Goal: Obtain resource: Download file/media

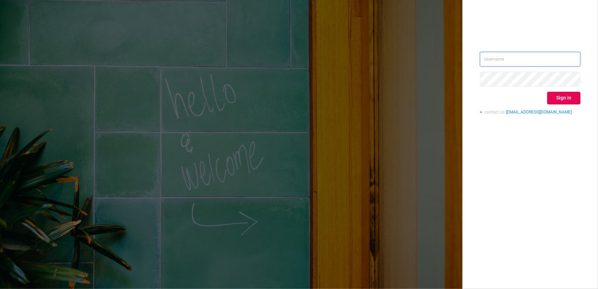
click at [501, 59] on input "text" at bounding box center [530, 59] width 100 height 15
type input "[EMAIL_ADDRESS][DOMAIN_NAME]"
click at [566, 102] on button "Sign in" at bounding box center [563, 98] width 33 height 13
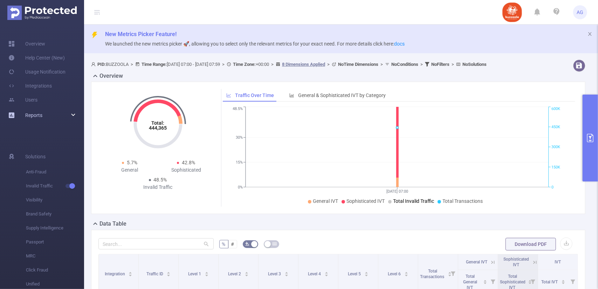
click at [51, 118] on div "Reports" at bounding box center [42, 115] width 84 height 14
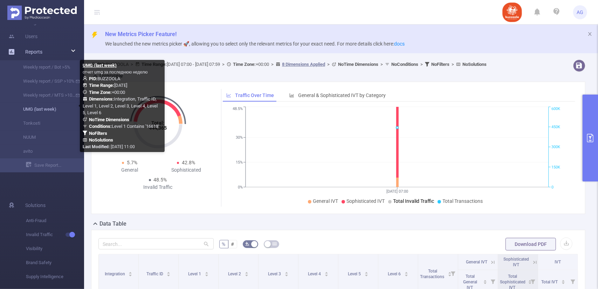
click at [46, 110] on link "UMG (last week)" at bounding box center [45, 109] width 62 height 14
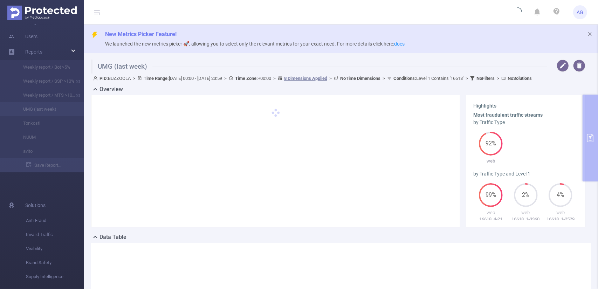
type input "[DATE] 00:00"
type input "[DATE] 23:59"
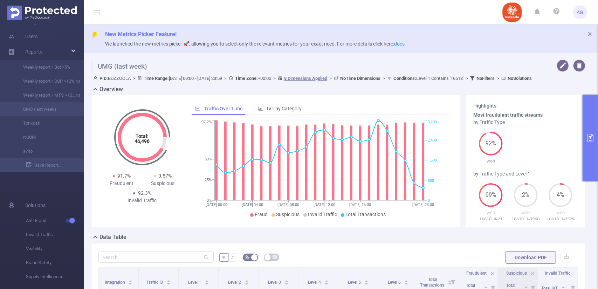
click at [586, 110] on button "primary" at bounding box center [589, 138] width 15 height 87
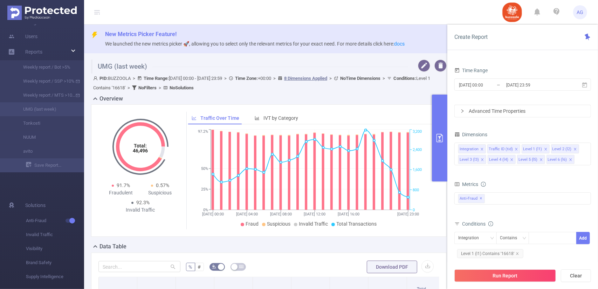
click at [581, 126] on div "PID 1000692 - BUZZOOLA 1000692 - BUZZOOLA Time Range [DATE] 00:00 _ [DATE] 23:5…" at bounding box center [522, 167] width 137 height 282
click at [465, 114] on div "Advanced Time Properties" at bounding box center [523, 111] width 136 height 12
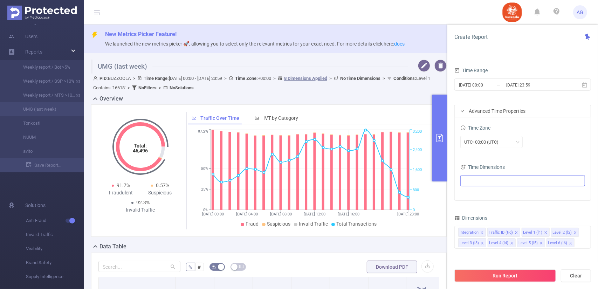
click at [485, 181] on ul at bounding box center [519, 180] width 115 height 11
click at [473, 194] on span at bounding box center [473, 193] width 6 height 6
click at [548, 139] on div "UTC+00:00 (UTC)" at bounding box center [522, 142] width 125 height 12
click at [539, 244] on icon "icon: close" at bounding box center [541, 243] width 4 height 4
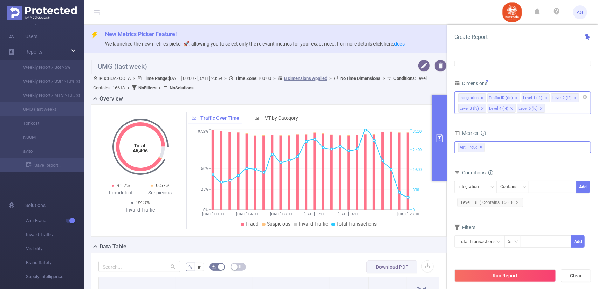
click at [481, 148] on span "✕" at bounding box center [481, 147] width 3 height 8
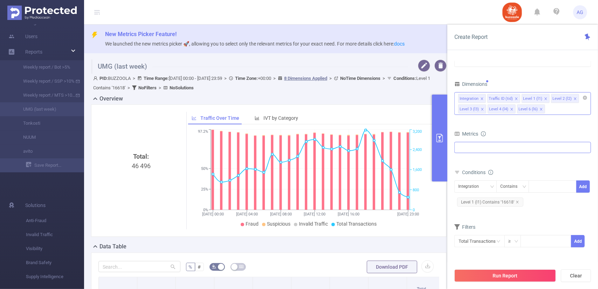
click at [493, 146] on div at bounding box center [522, 147] width 137 height 11
click at [465, 163] on span at bounding box center [466, 163] width 6 height 6
click at [537, 130] on div "Metrics" at bounding box center [522, 135] width 137 height 12
click at [492, 202] on span "Level 1 (l1) Contains '16618'" at bounding box center [490, 202] width 66 height 9
click at [516, 202] on icon "icon: close" at bounding box center [517, 203] width 4 height 4
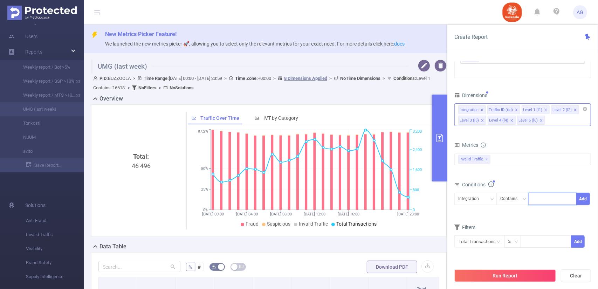
click at [534, 198] on input at bounding box center [533, 198] width 3 height 9
paste input "15739"
type input "15739"
click at [544, 215] on li "15739" at bounding box center [552, 211] width 48 height 11
click at [583, 196] on button "Add" at bounding box center [583, 199] width 14 height 12
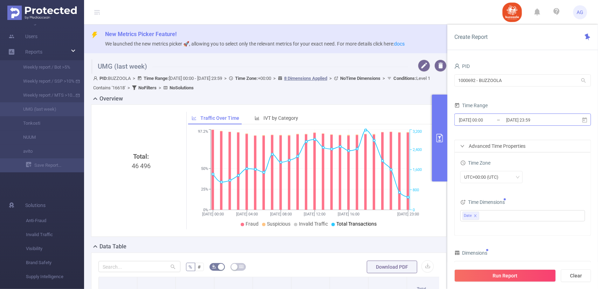
click at [499, 119] on input "[DATE] 00:00" at bounding box center [486, 119] width 57 height 9
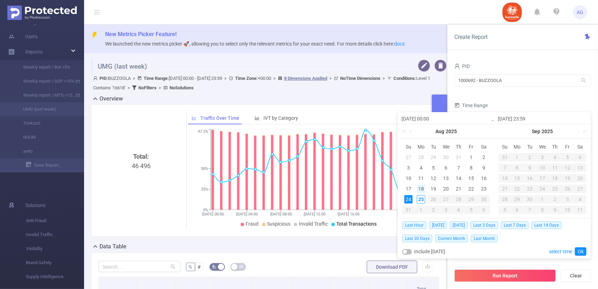
click at [423, 192] on div "18" at bounding box center [421, 189] width 8 height 8
click at [407, 199] on div "24" at bounding box center [408, 199] width 8 height 8
type input "[DATE] 00:00"
click at [579, 251] on link "Ok" at bounding box center [581, 251] width 12 height 8
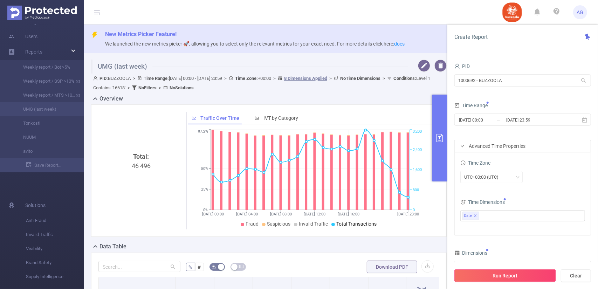
click at [517, 276] on button "Run Report" at bounding box center [505, 275] width 102 height 13
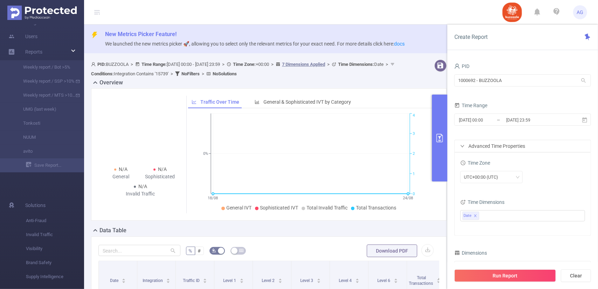
click at [495, 149] on div "Advanced Time Properties" at bounding box center [523, 146] width 136 height 12
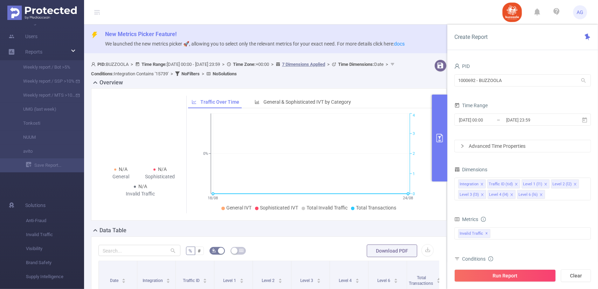
click at [495, 149] on div "Advanced Time Properties" at bounding box center [523, 146] width 136 height 12
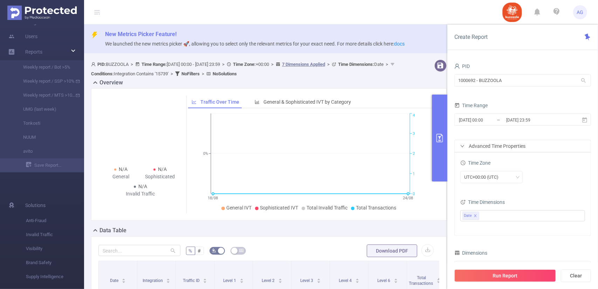
click at [495, 149] on div "Advanced Time Properties" at bounding box center [523, 146] width 136 height 12
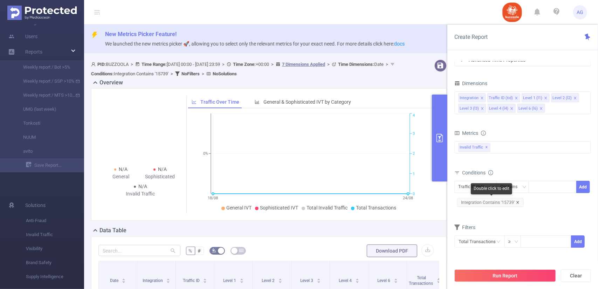
click at [516, 201] on icon "icon: close" at bounding box center [517, 202] width 2 height 2
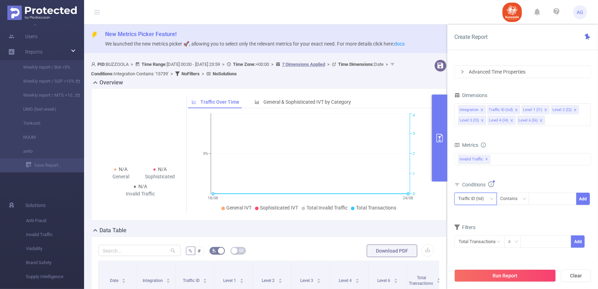
click at [487, 200] on div "Traffic ID (tid)" at bounding box center [473, 199] width 30 height 12
click at [468, 231] on li "Level 1 (l1)" at bounding box center [475, 234] width 42 height 11
click at [539, 195] on div at bounding box center [552, 199] width 40 height 12
click at [533, 194] on input at bounding box center [533, 198] width 3 height 9
paste input "15739"
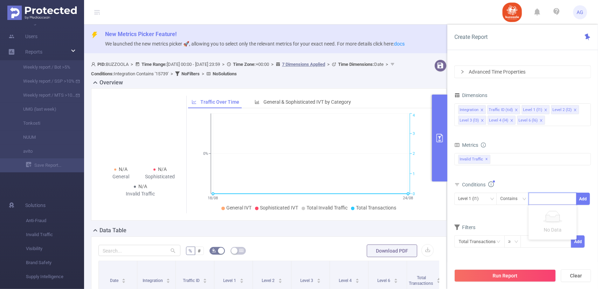
type input "15739"
click at [551, 210] on li "15739" at bounding box center [552, 211] width 48 height 11
click at [583, 199] on button "Add" at bounding box center [583, 199] width 14 height 12
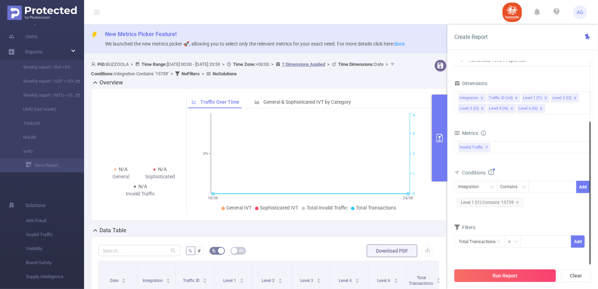
click at [488, 272] on button "Run Report" at bounding box center [505, 275] width 102 height 13
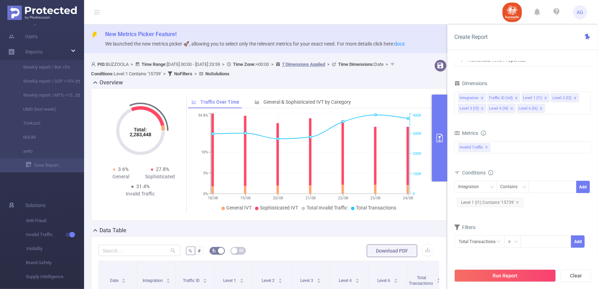
click at [398, 80] on div "Overview" at bounding box center [271, 83] width 361 height 10
click at [434, 62] on button "button" at bounding box center [440, 66] width 12 height 12
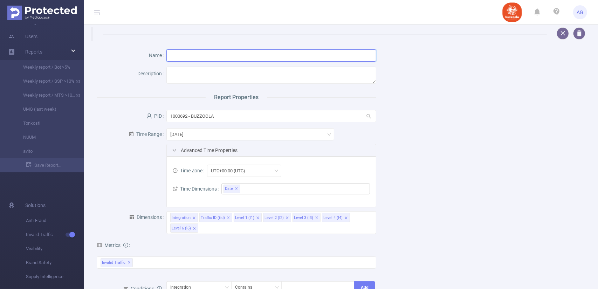
click at [247, 58] on input "text" at bounding box center [270, 55] width 209 height 12
click at [247, 56] on input "text" at bounding box center [270, 55] width 209 height 12
type input "Standart froud repot"
click at [294, 78] on textarea at bounding box center [270, 75] width 209 height 17
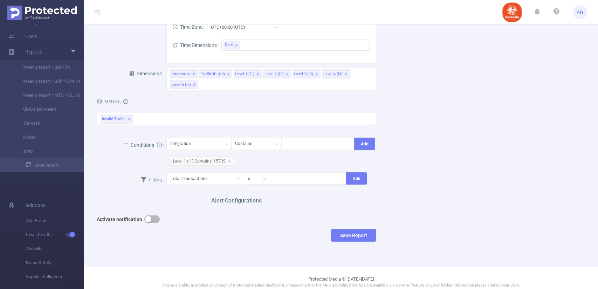
scroll to position [133, 0]
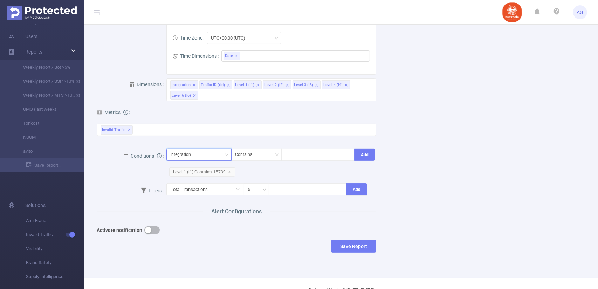
click at [207, 160] on div "Integration" at bounding box center [198, 155] width 57 height 12
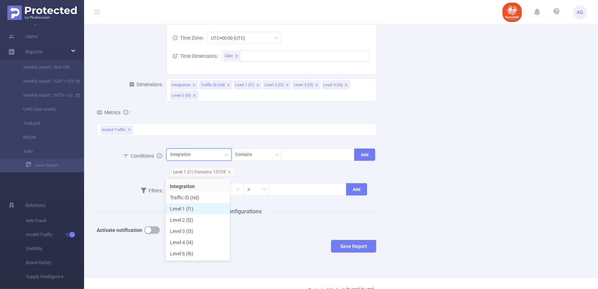
click at [182, 209] on li "Level 1 (l1)" at bounding box center [198, 208] width 64 height 11
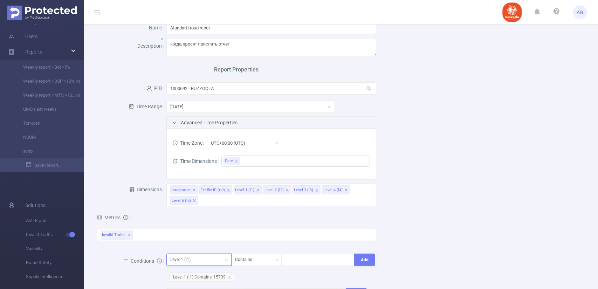
scroll to position [0, 0]
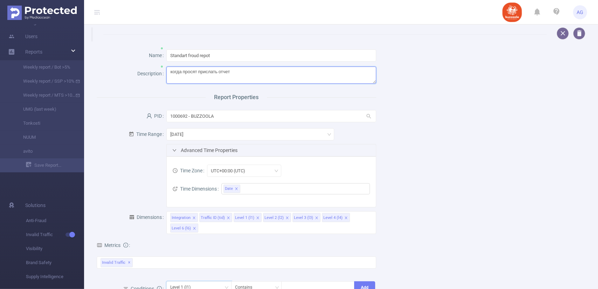
click at [249, 76] on textarea "когда просят прислать отчет" at bounding box center [270, 75] width 209 height 17
click at [184, 71] on textarea "когда просят прислать отчет" at bounding box center [270, 75] width 209 height 17
click at [183, 72] on textarea "когда просят прислать отчет" at bounding box center [270, 75] width 209 height 17
type textarea "когда SSP просят прислать отчет"
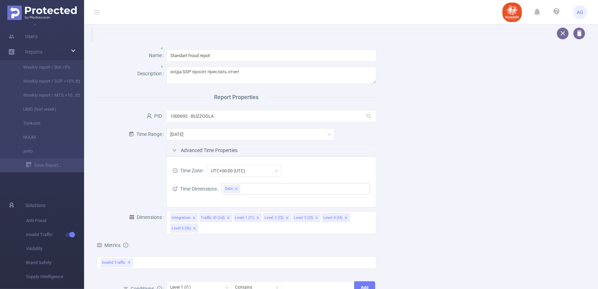
scroll to position [168, 0]
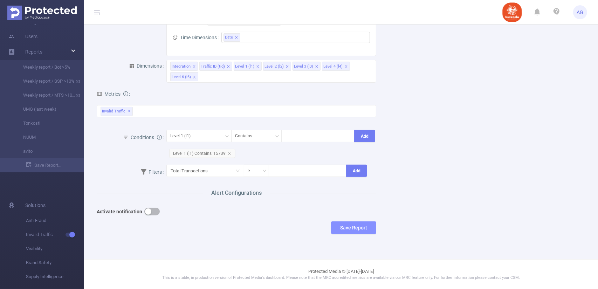
click at [347, 227] on button "Save Report" at bounding box center [353, 227] width 45 height 13
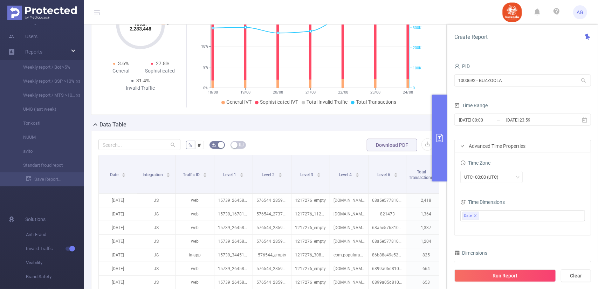
scroll to position [98, 0]
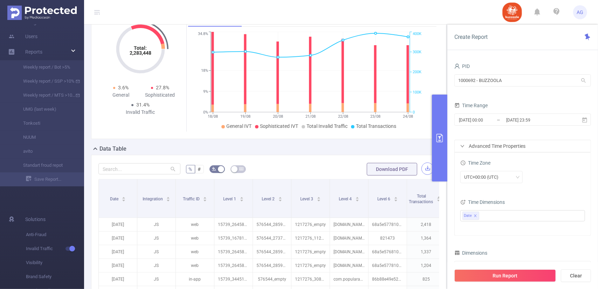
click at [422, 170] on button "button" at bounding box center [427, 168] width 12 height 12
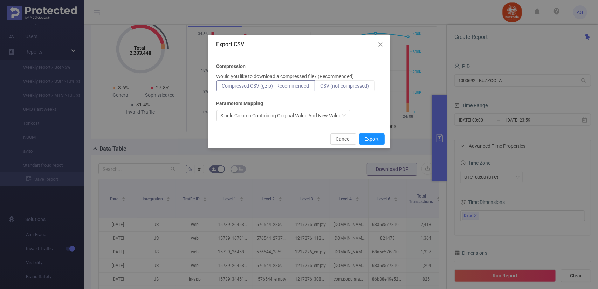
click at [342, 89] on label "CSV (not compressed)" at bounding box center [345, 85] width 60 height 11
click at [320, 88] on input "CSV (not compressed)" at bounding box center [320, 88] width 0 height 0
click at [339, 114] on div "Single Column Containing Original Value And New Value" at bounding box center [281, 115] width 121 height 11
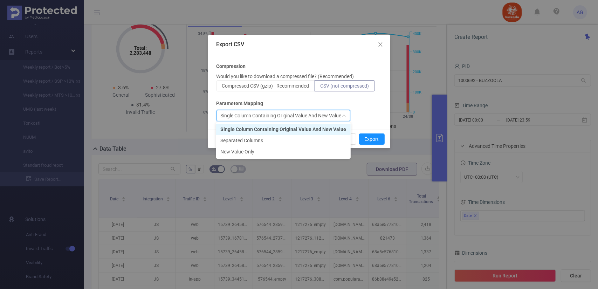
click at [339, 114] on div "Single Column Containing Original Value And New Value" at bounding box center [281, 115] width 121 height 11
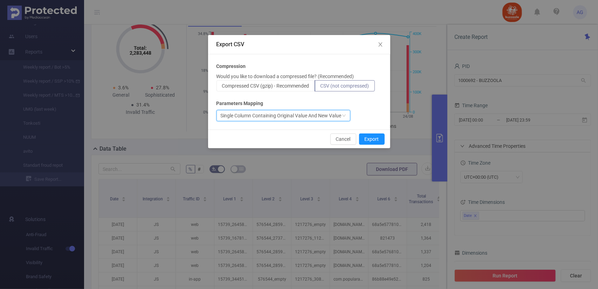
click at [359, 85] on span "CSV (not compressed)" at bounding box center [344, 86] width 49 height 6
click at [320, 88] on input "CSV (not compressed)" at bounding box center [320, 88] width 0 height 0
click at [378, 140] on button "Export" at bounding box center [372, 138] width 26 height 11
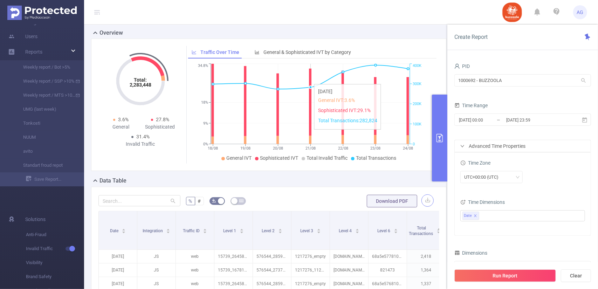
scroll to position [70, 0]
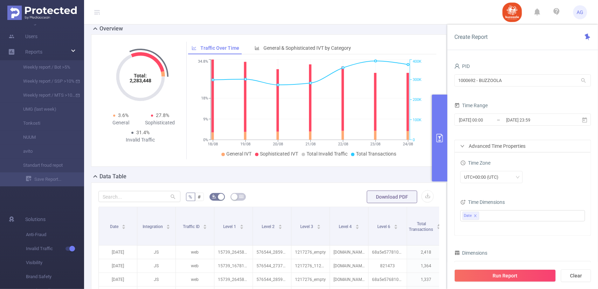
click at [270, 25] on div "Overview" at bounding box center [271, 30] width 361 height 10
